Goal: Navigation & Orientation: Go to known website

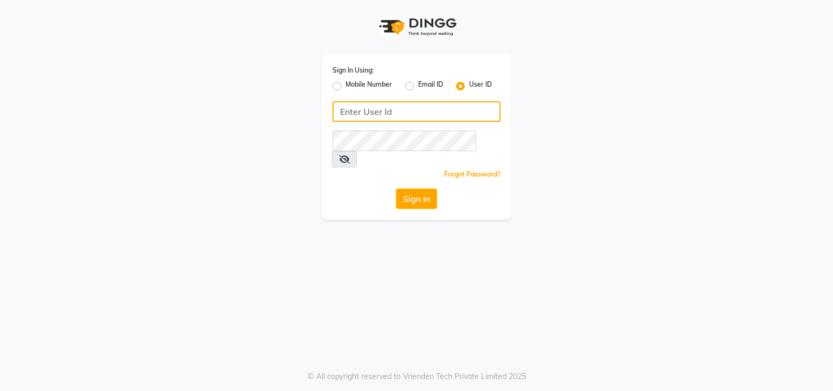
click at [395, 110] on input "Username" at bounding box center [416, 111] width 168 height 21
type input "kayakalpsalon"
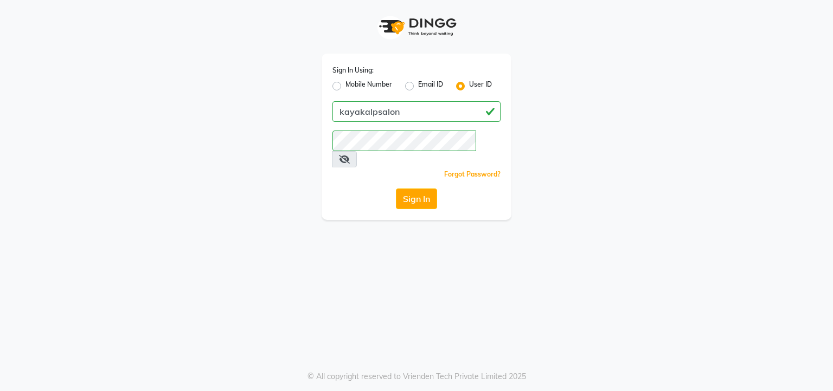
click at [350, 155] on icon at bounding box center [344, 159] width 11 height 9
click at [416, 189] on button "Sign In" at bounding box center [416, 199] width 41 height 21
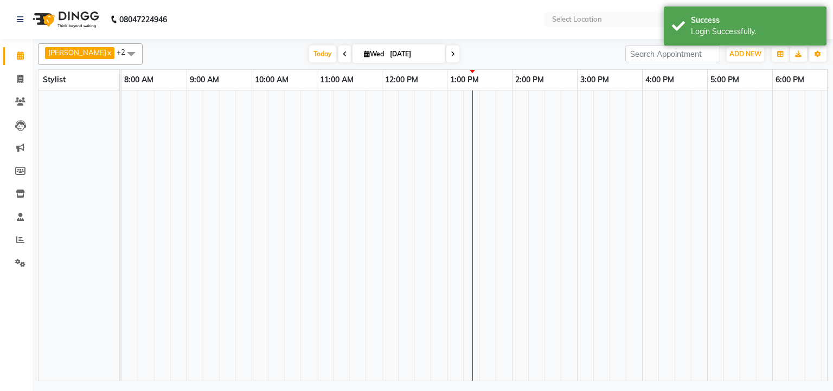
select select "en"
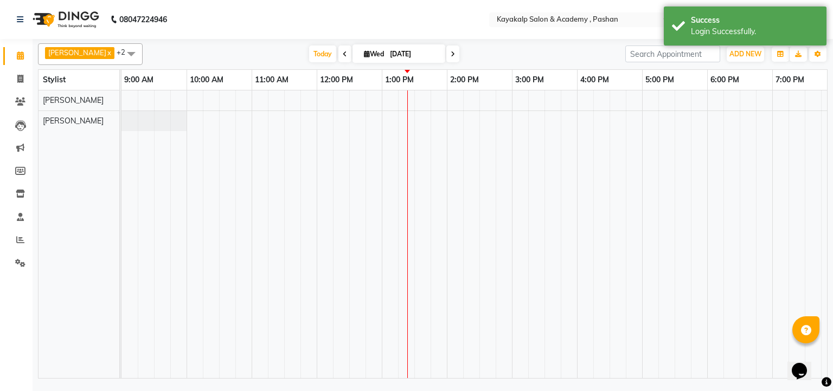
click at [451, 54] on icon at bounding box center [453, 54] width 4 height 7
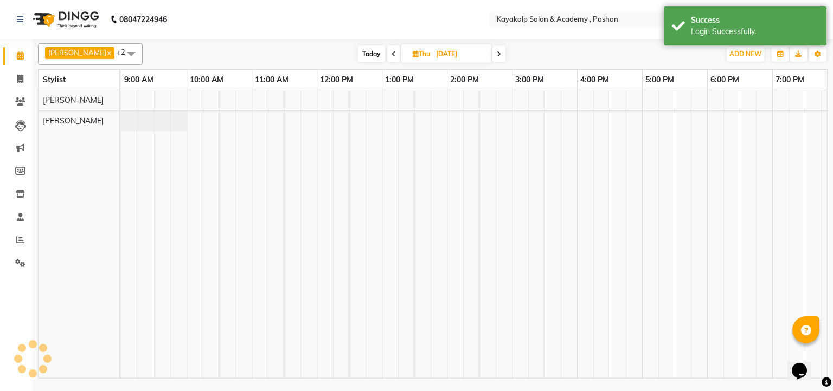
scroll to position [0, 75]
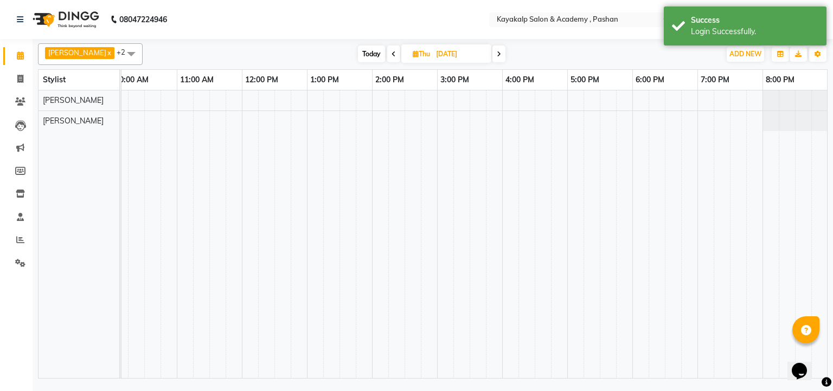
click at [393, 51] on icon at bounding box center [393, 54] width 4 height 7
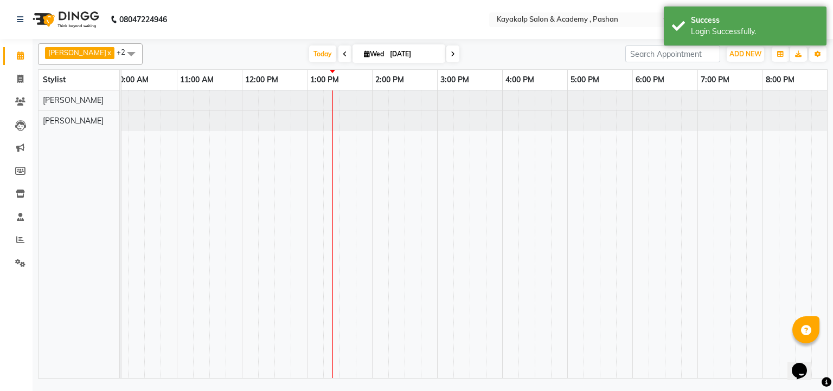
type input "[DATE]"
